Goal: Information Seeking & Learning: Learn about a topic

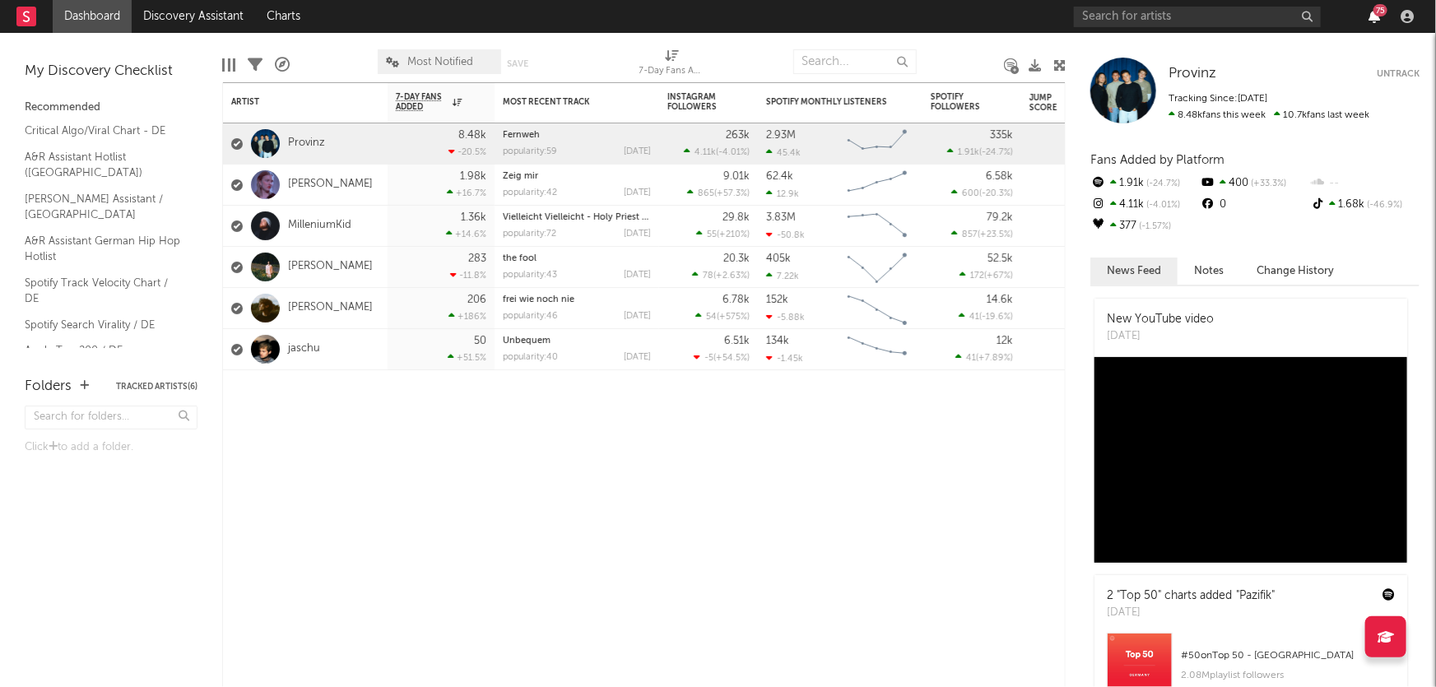
click at [1374, 13] on icon "button" at bounding box center [1375, 16] width 12 height 13
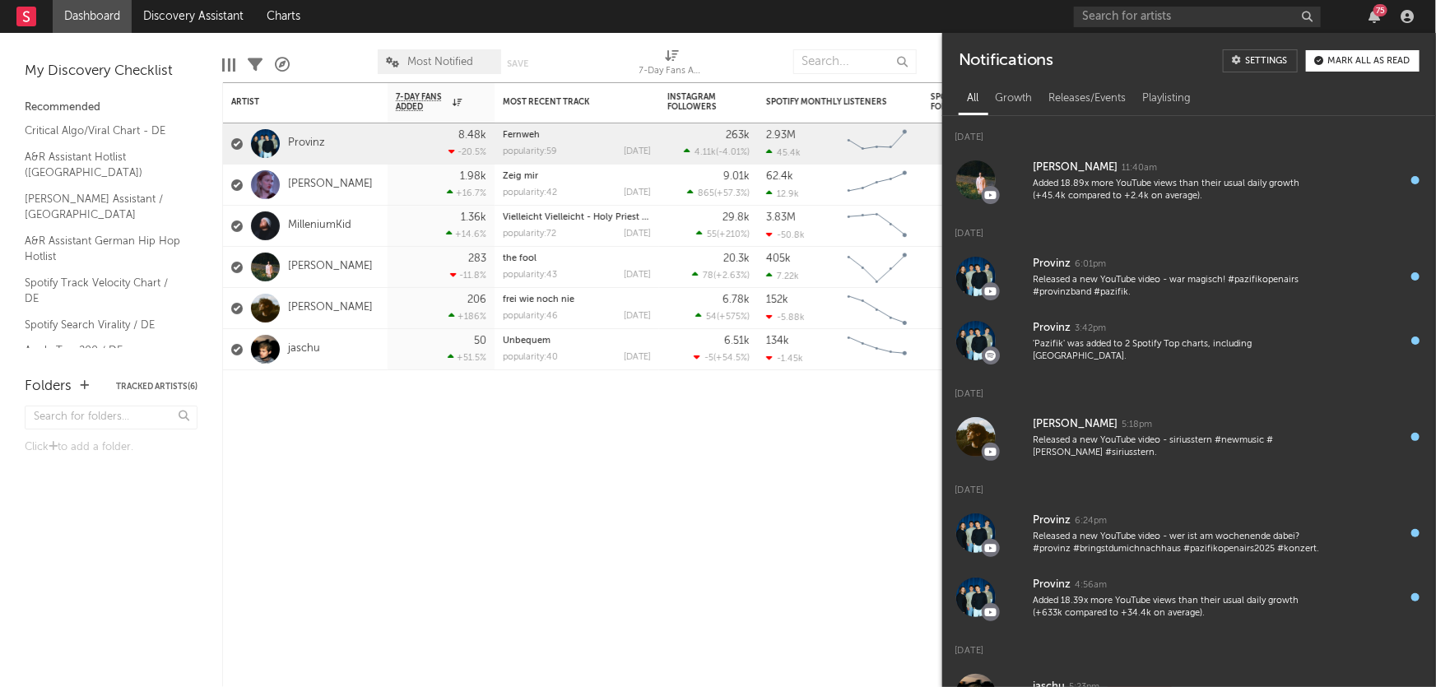
scroll to position [116, 0]
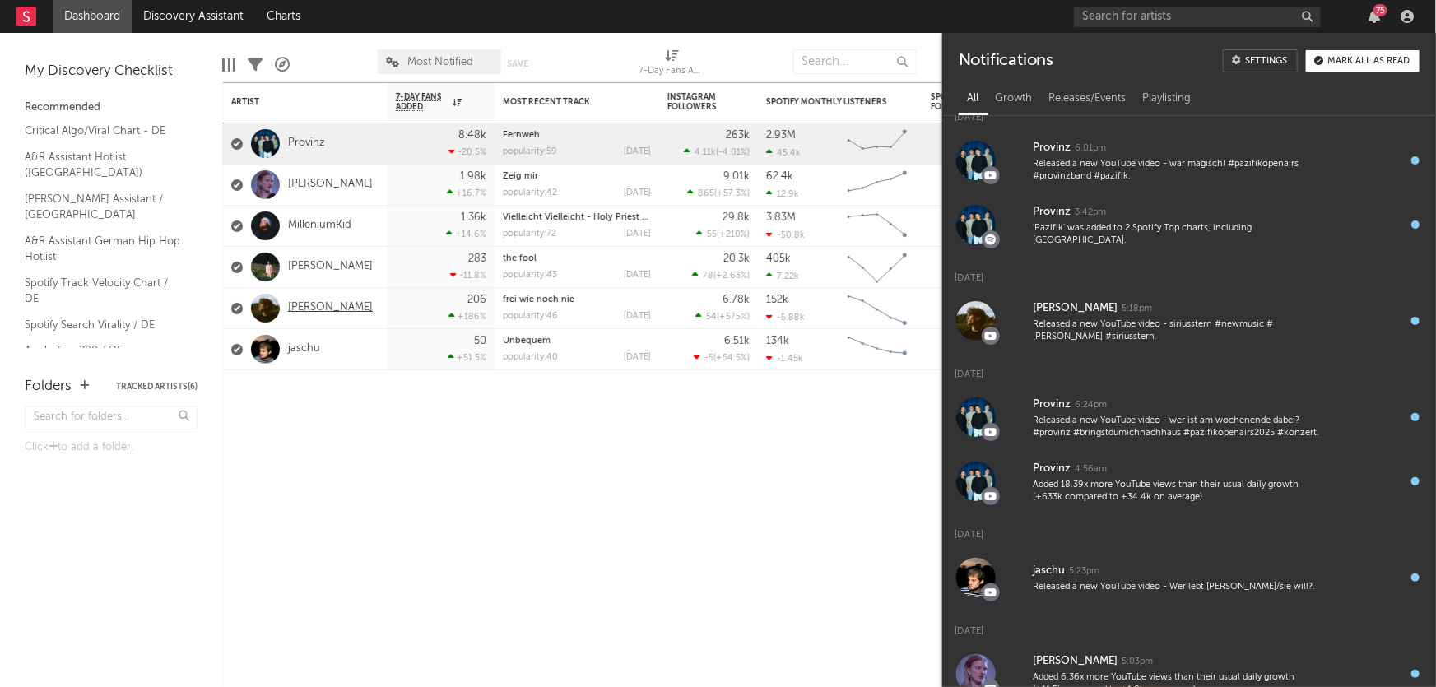
click at [300, 307] on link "TOBIAS" at bounding box center [330, 308] width 85 height 14
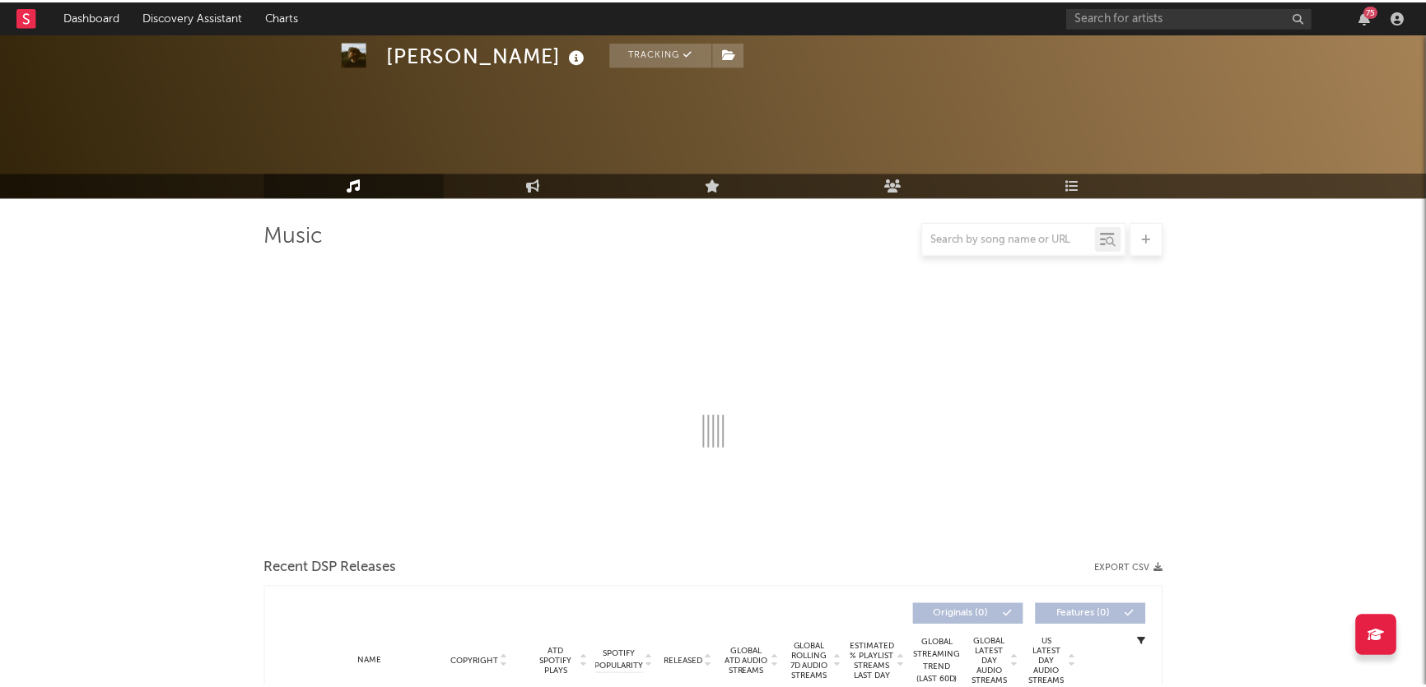
scroll to position [341, 0]
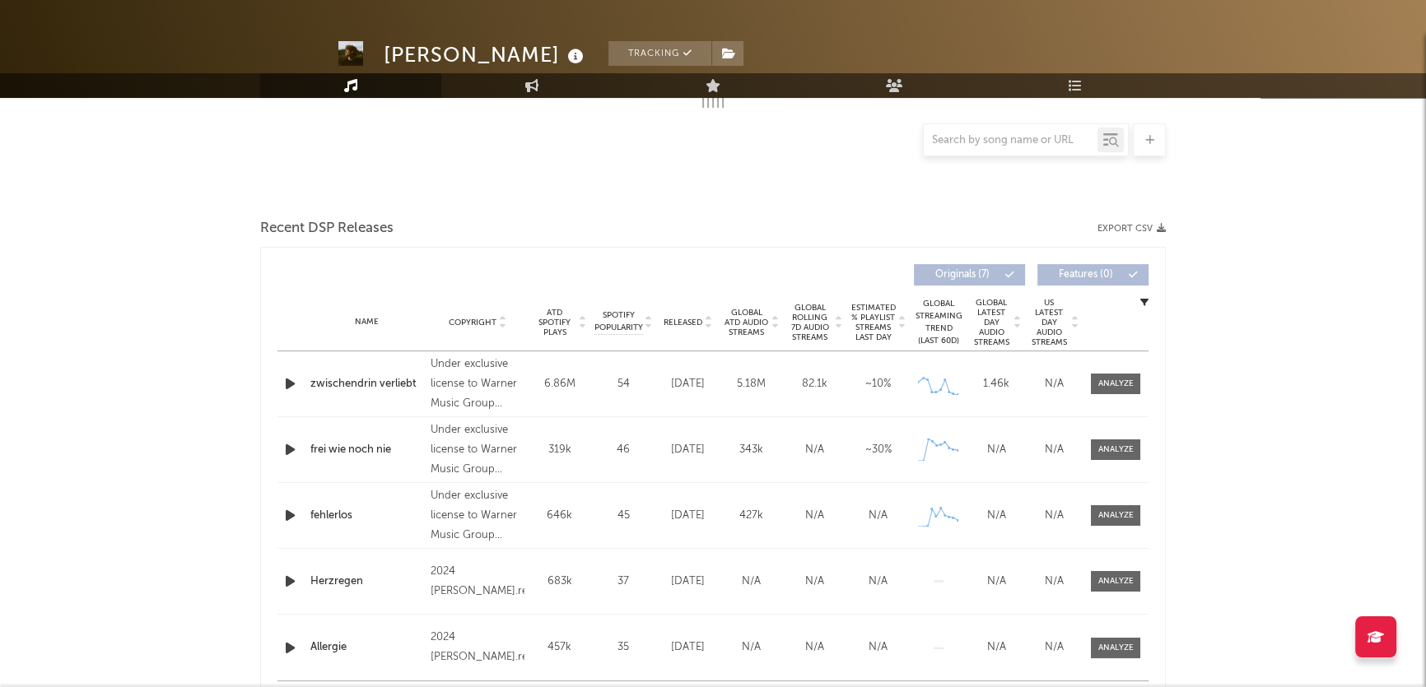
select select "6m"
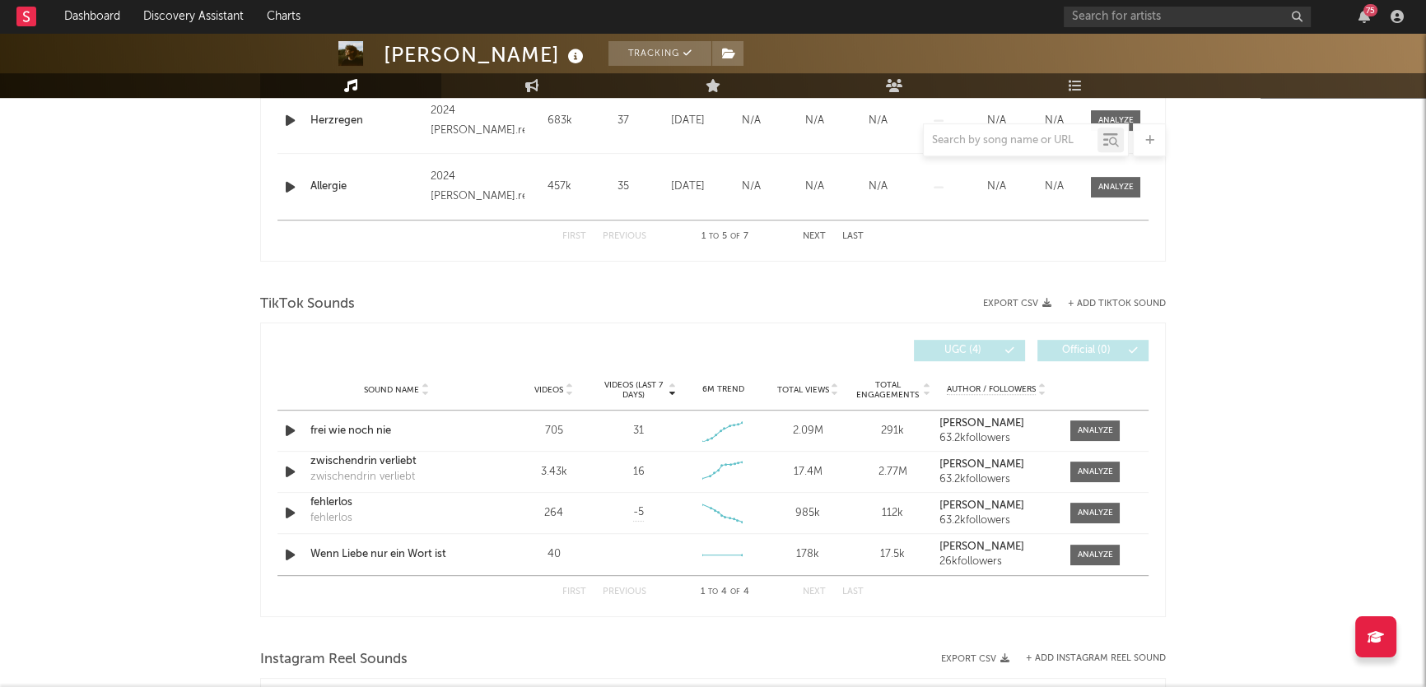
scroll to position [934, 0]
click at [1081, 432] on div at bounding box center [1094, 428] width 35 height 12
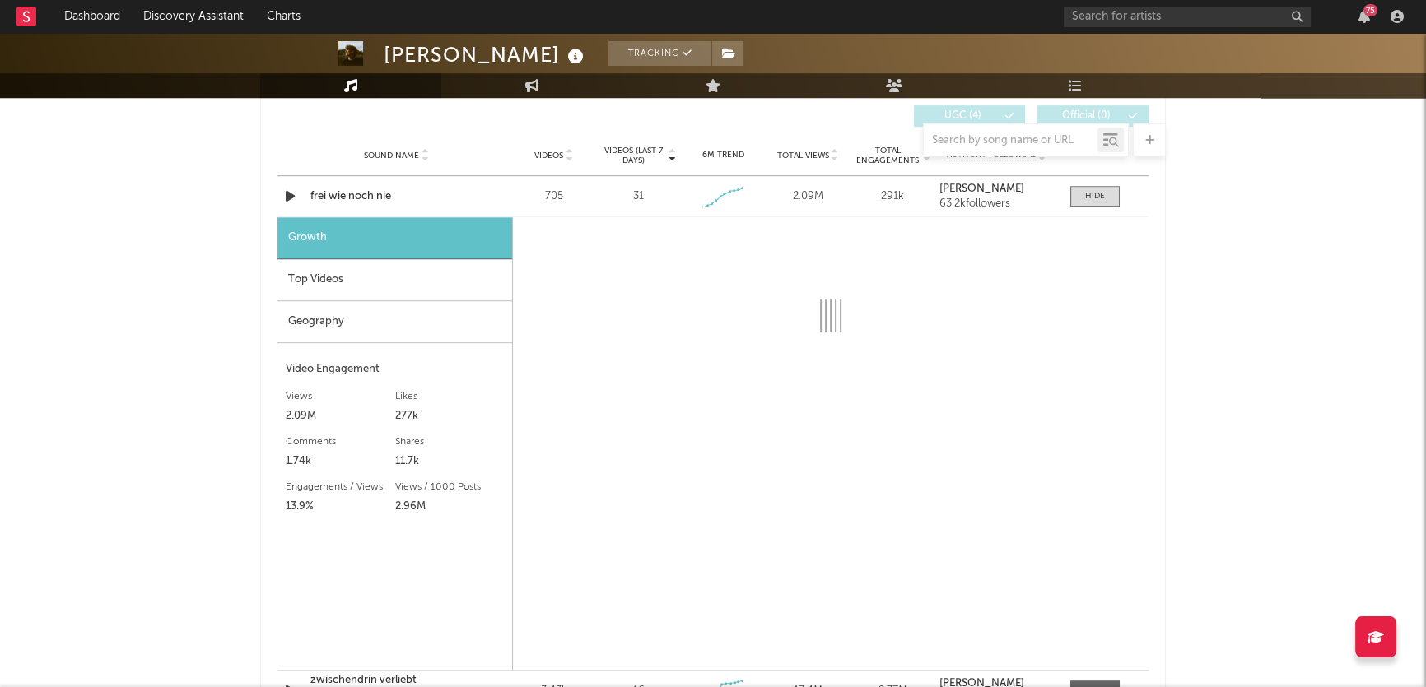
scroll to position [1167, 0]
select select "1w"
